Goal: Go to known website: Access a specific website the user already knows

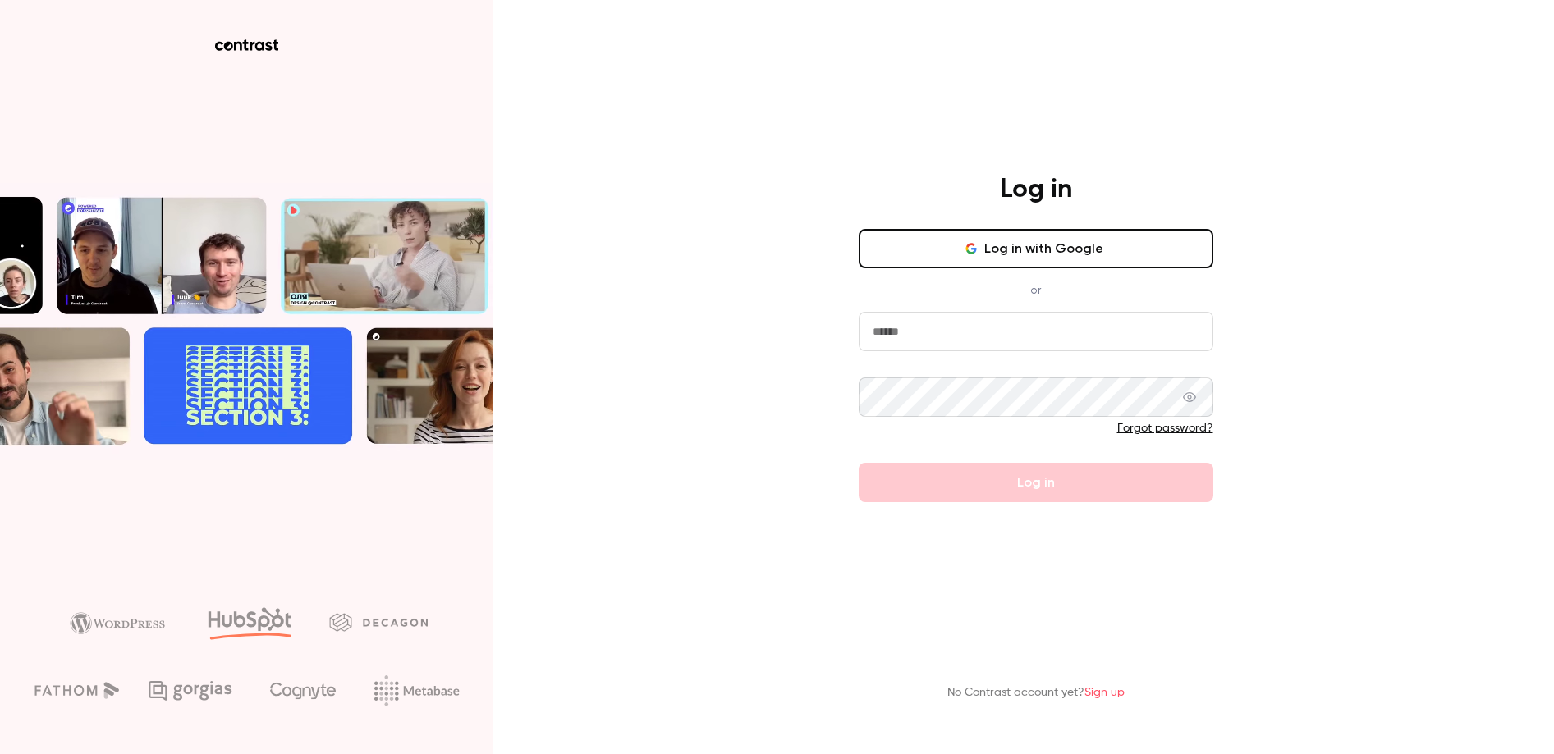
click at [1095, 250] on button "Log in with Google" at bounding box center [1035, 248] width 355 height 39
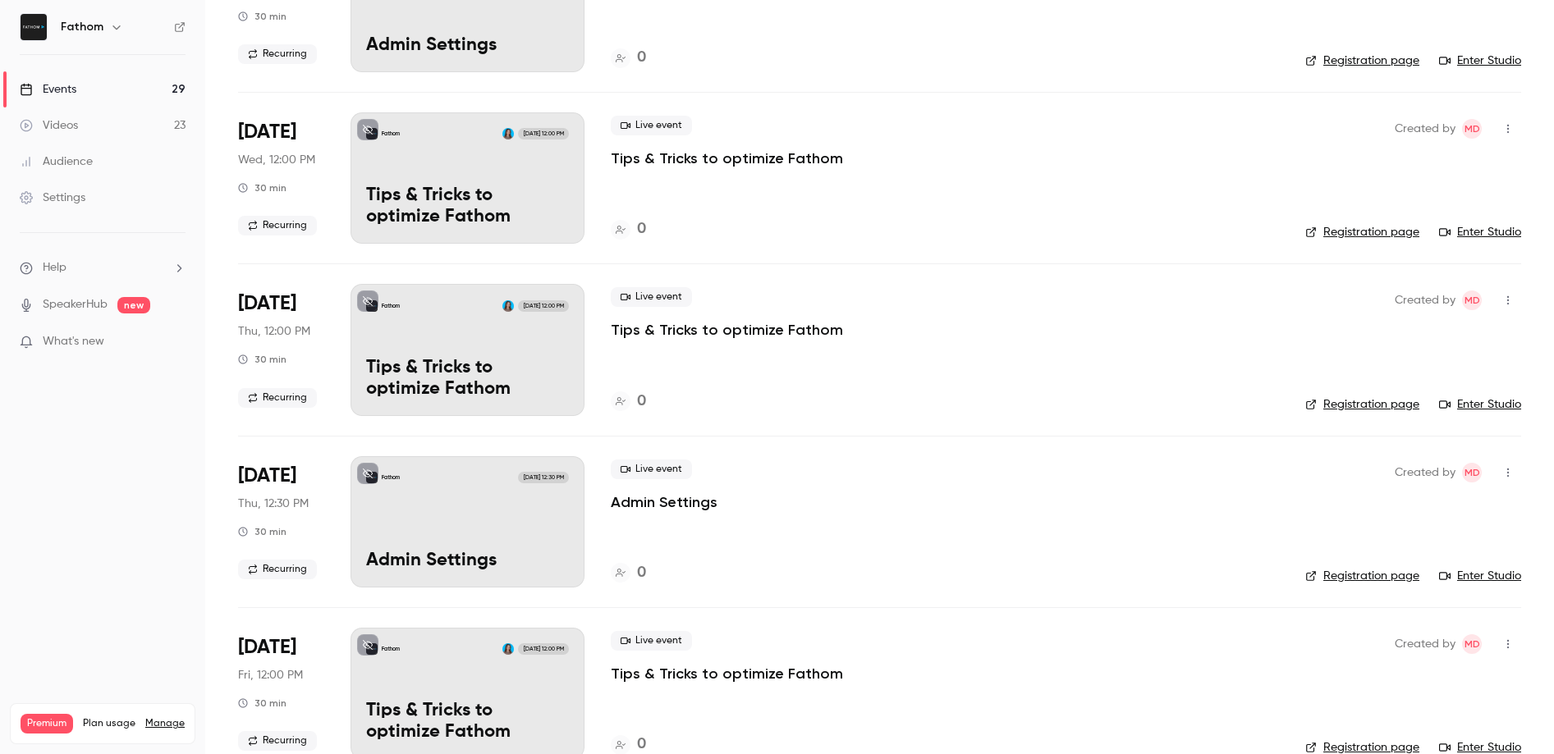
scroll to position [2778, 0]
